Goal: Task Accomplishment & Management: Manage account settings

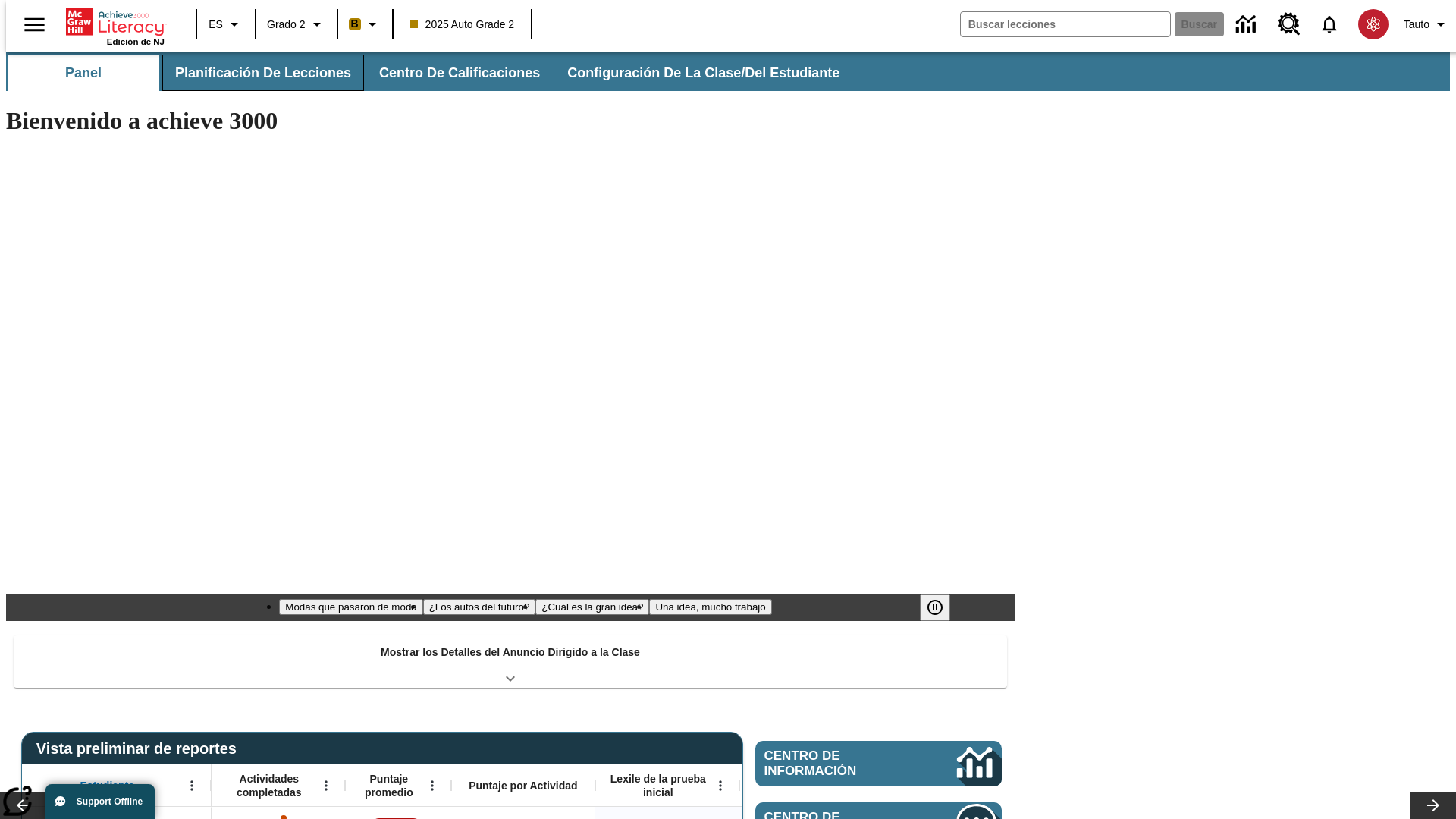
click at [254, 72] on span "Planificación de lecciones" at bounding box center [263, 73] width 176 height 18
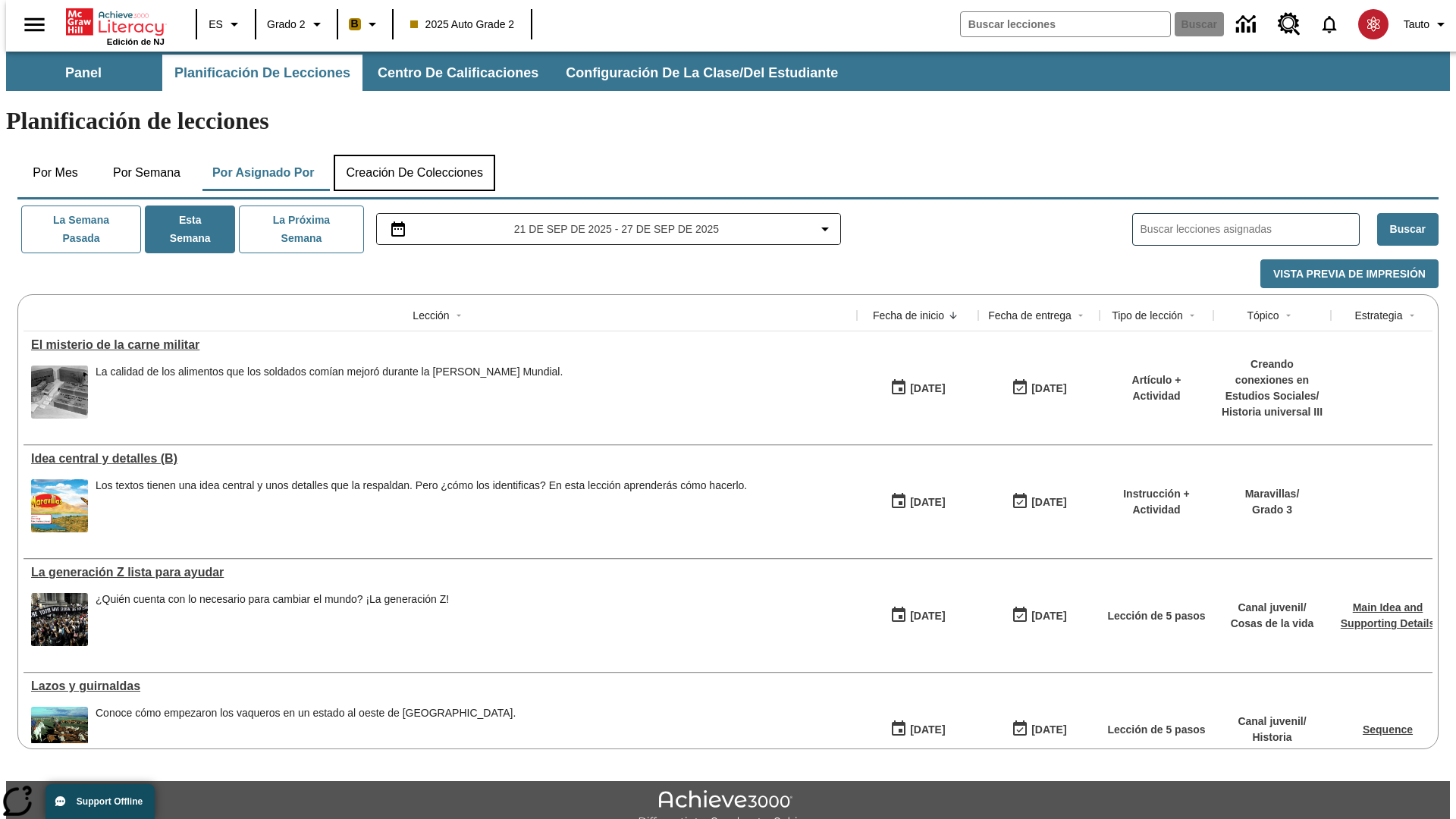
click at [414, 155] on button "Creación de colecciones" at bounding box center [414, 173] width 161 height 36
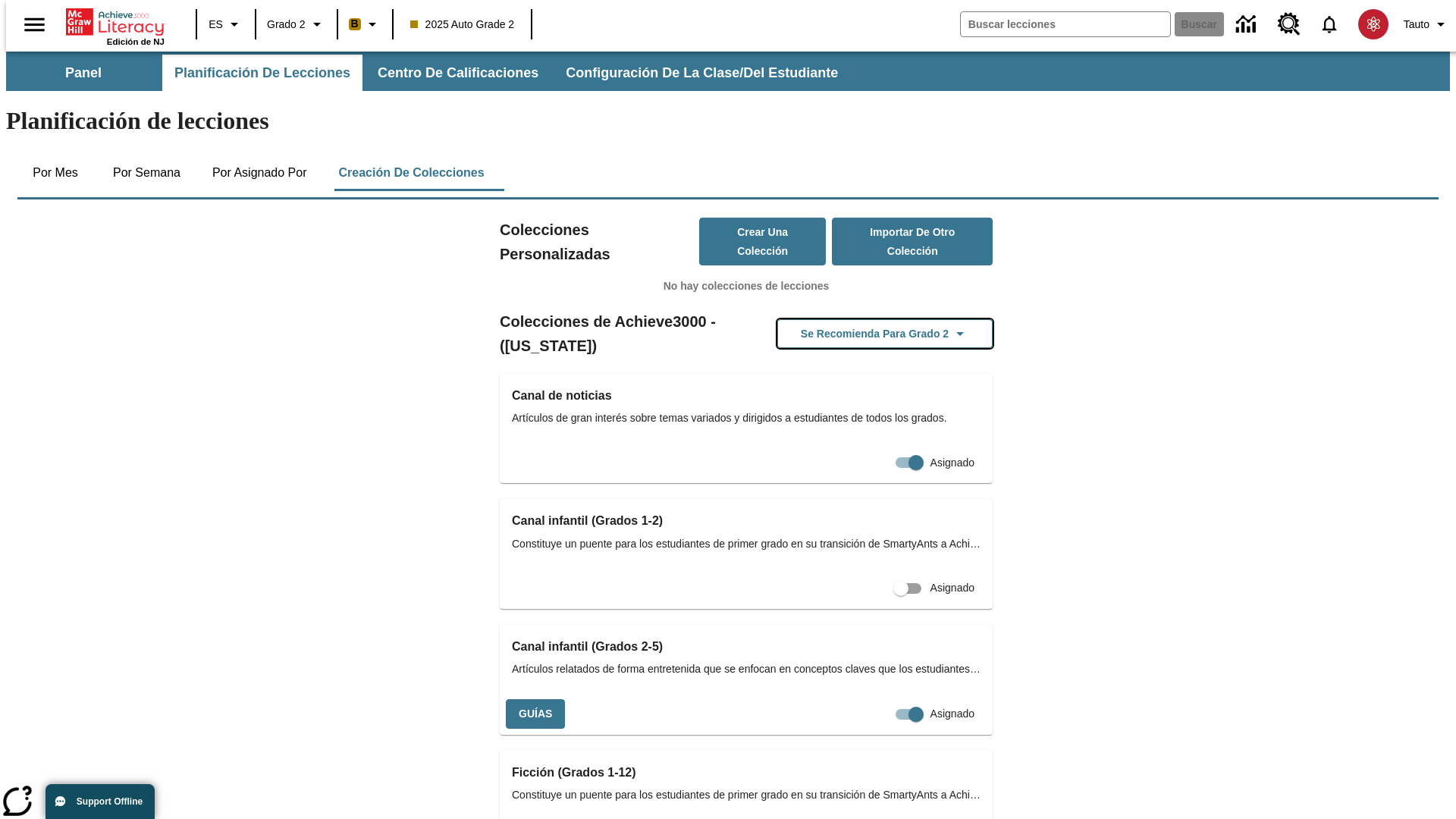
click at [861, 319] on button "Se recomienda para Grado 2" at bounding box center [885, 334] width 215 height 29
click at [889, 699] on input "Asignado" at bounding box center [916, 713] width 86 height 29
checkbox input "false"
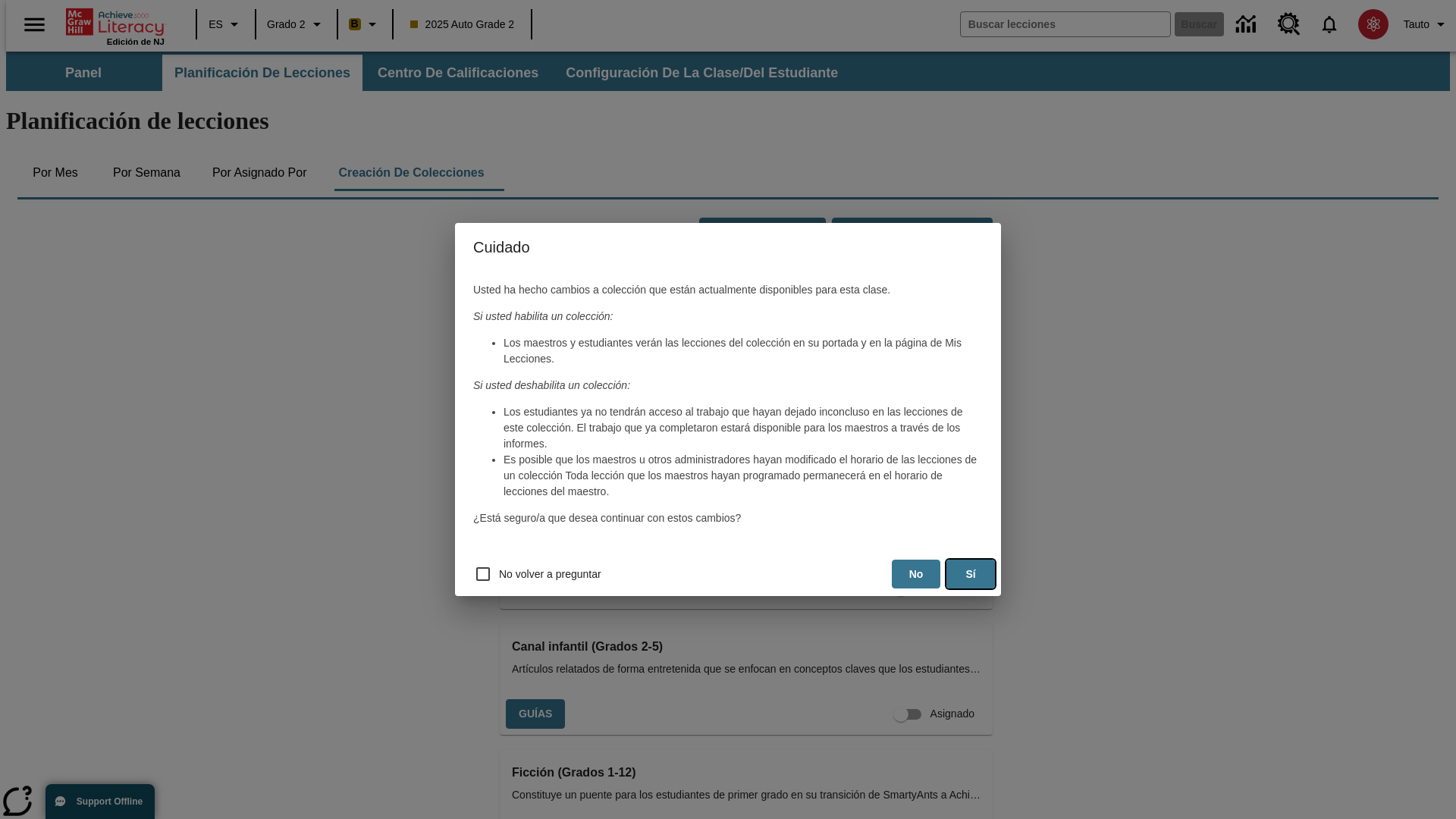
click at [971, 574] on button "Sí" at bounding box center [971, 574] width 49 height 29
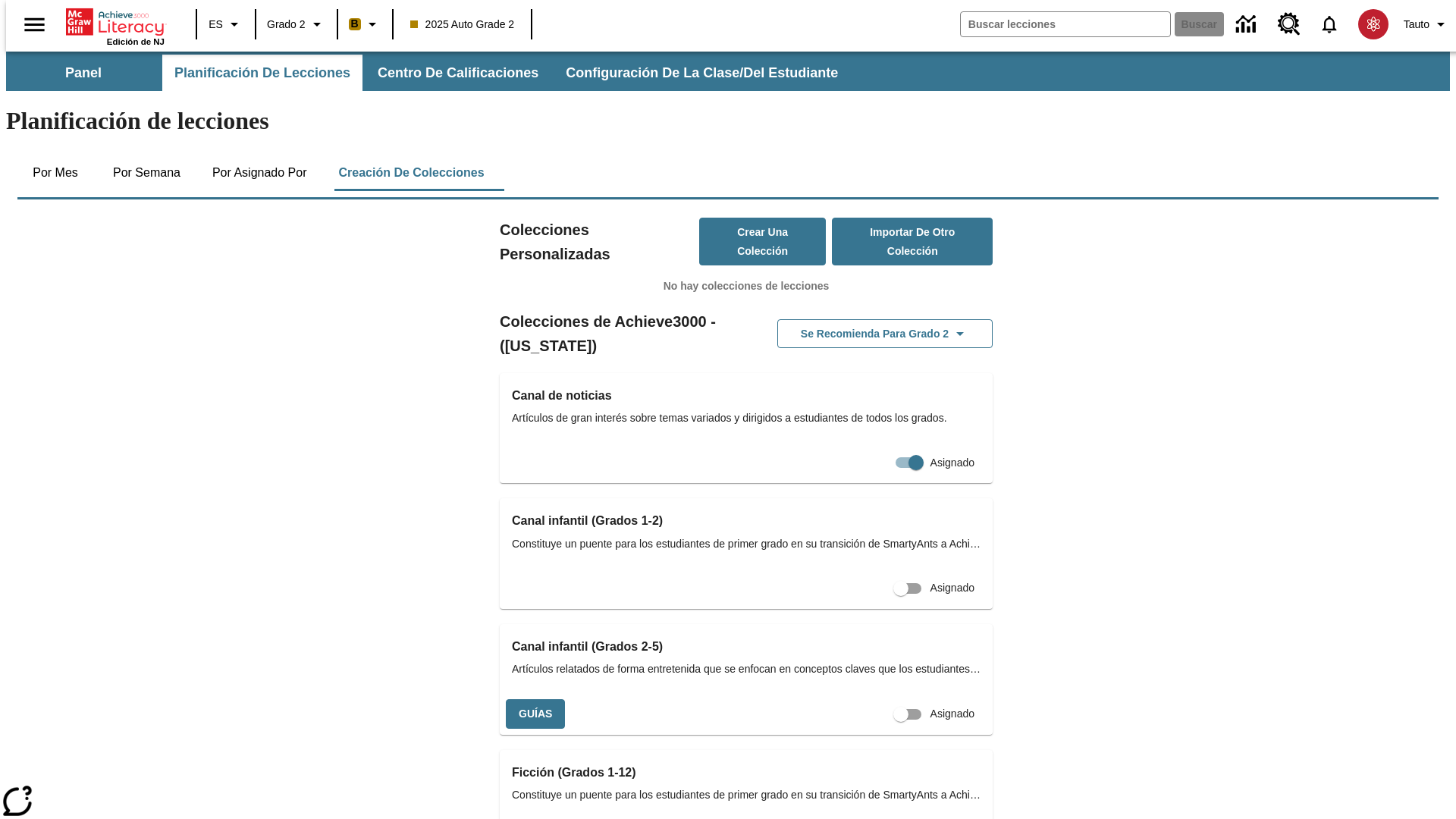
click at [873, 699] on input "Asignado" at bounding box center [901, 713] width 86 height 29
checkbox input "true"
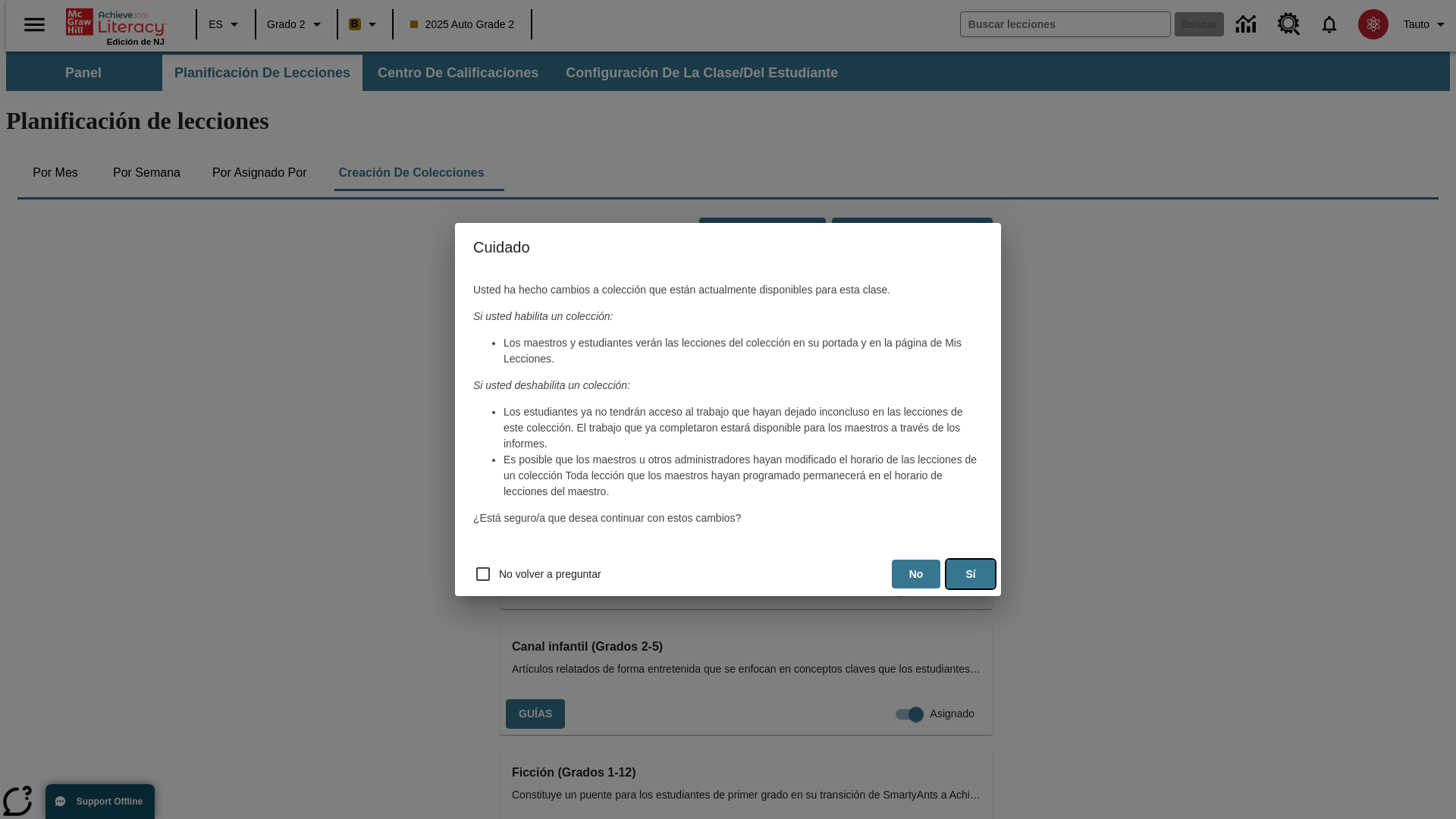
click at [971, 574] on button "Sí" at bounding box center [971, 574] width 49 height 29
